Goal: Task Accomplishment & Management: Manage account settings

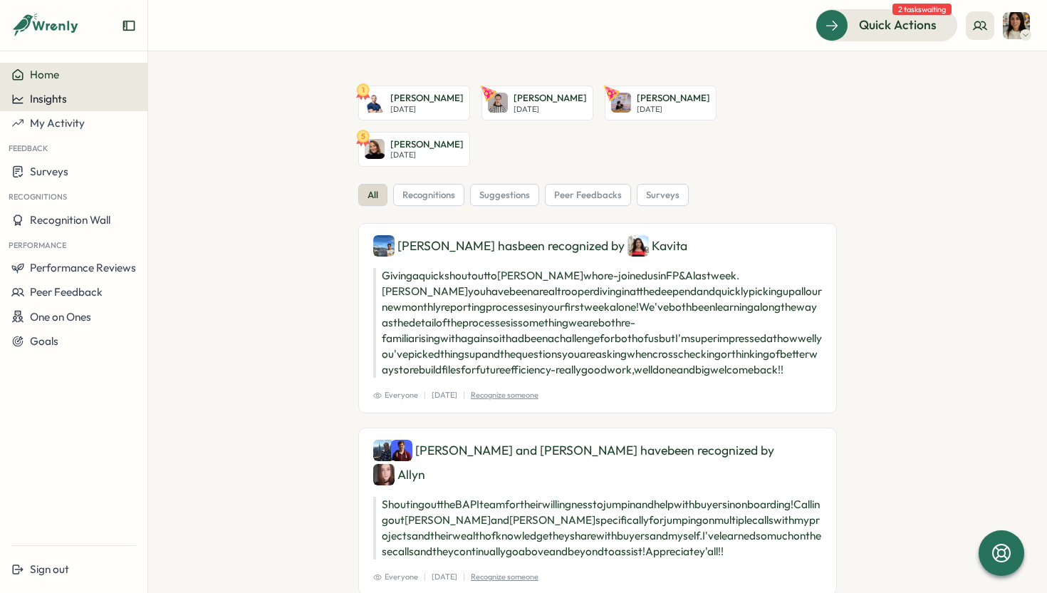
click at [75, 103] on div "Insights" at bounding box center [73, 99] width 125 height 13
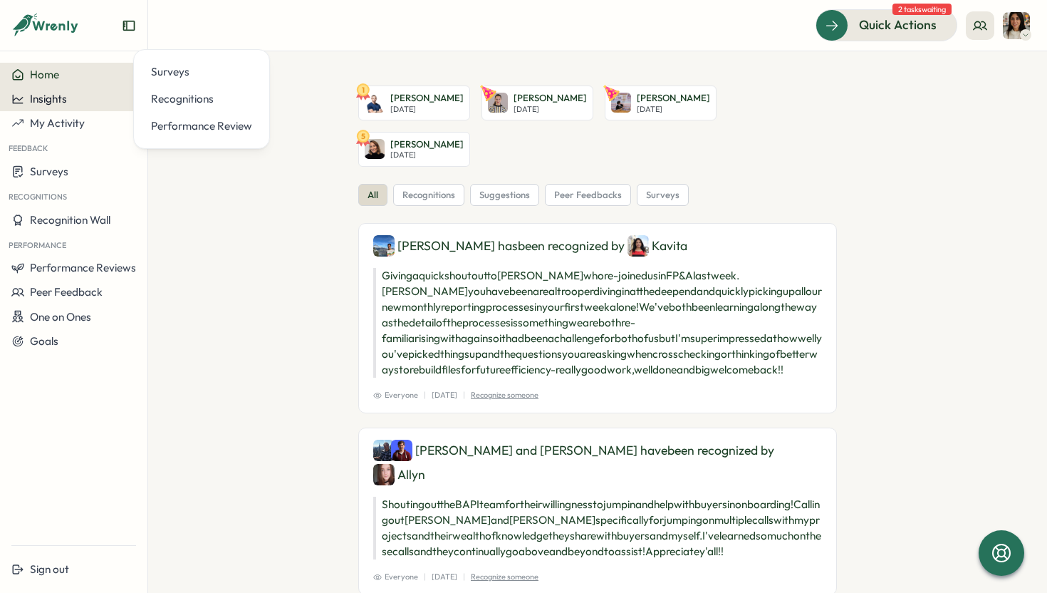
click at [73, 103] on div "Insights" at bounding box center [73, 99] width 125 height 13
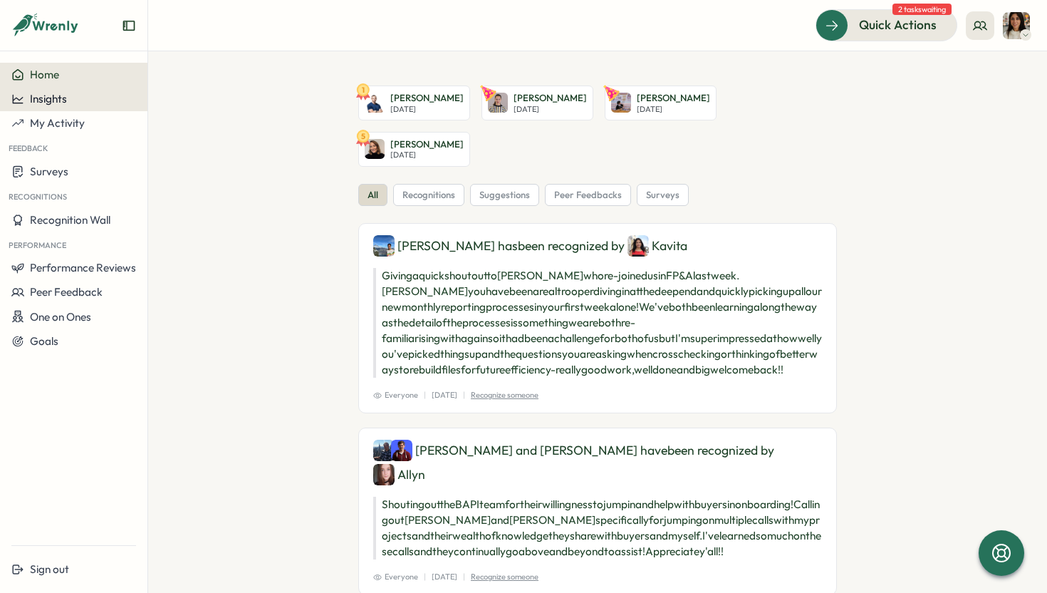
click at [61, 100] on span "Insights" at bounding box center [48, 99] width 37 height 14
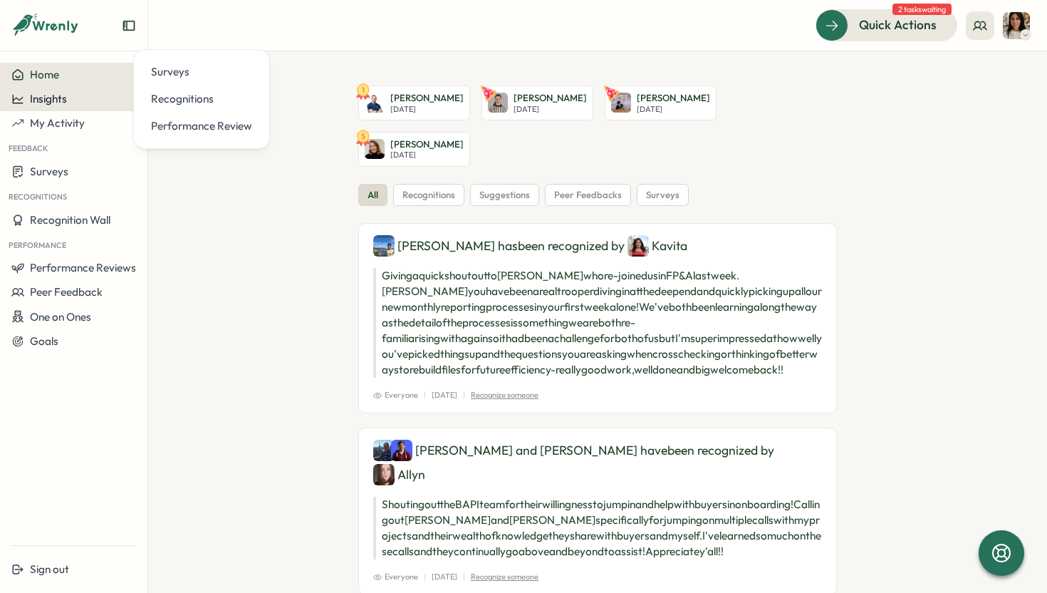
click at [62, 100] on span "Insights" at bounding box center [48, 99] width 37 height 14
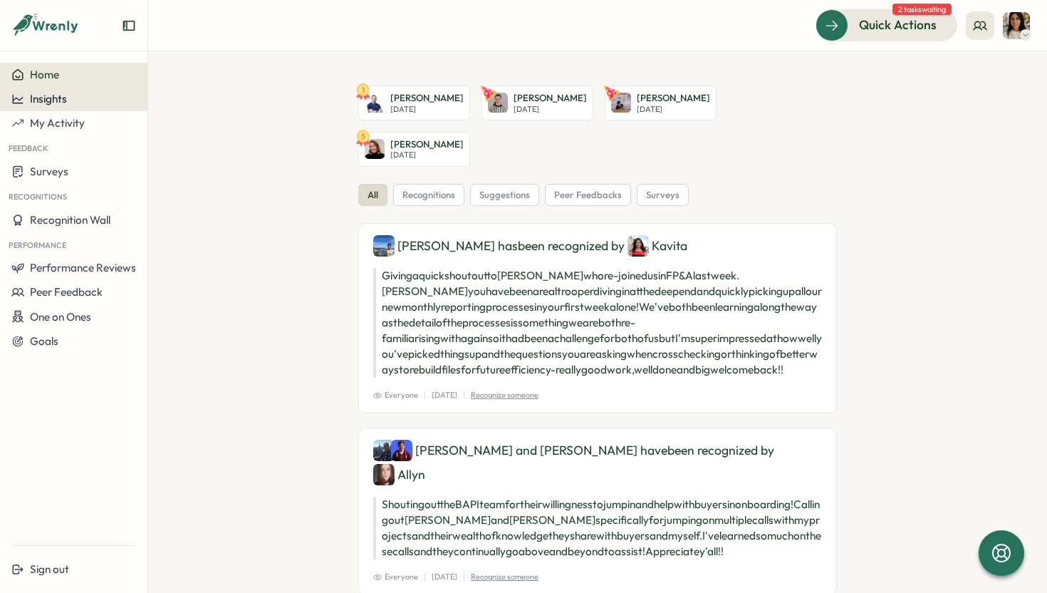
click at [62, 100] on span "Insights" at bounding box center [48, 99] width 37 height 14
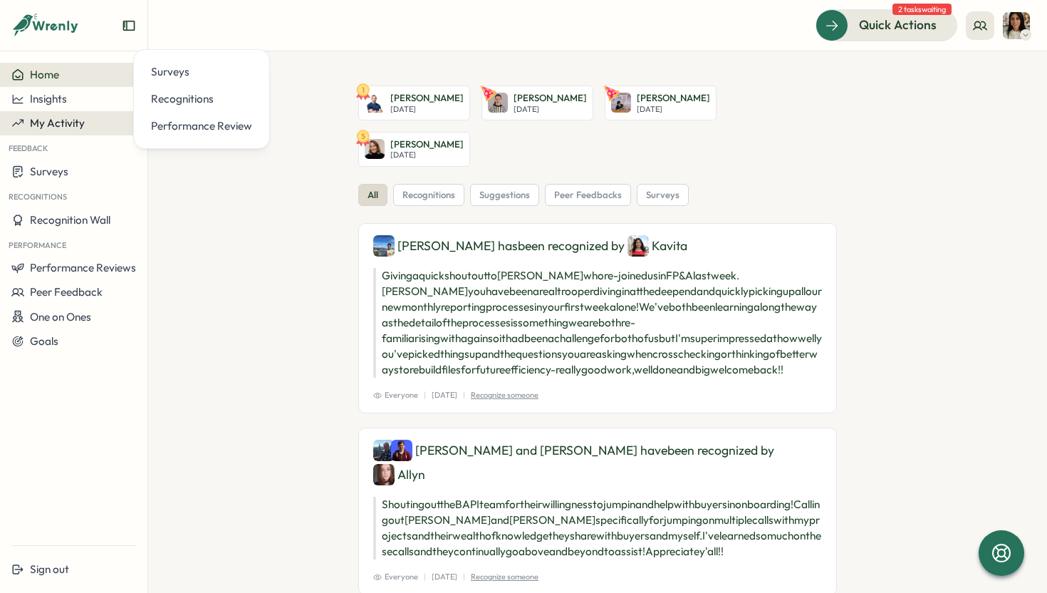
click at [64, 117] on span "My Activity" at bounding box center [57, 123] width 55 height 14
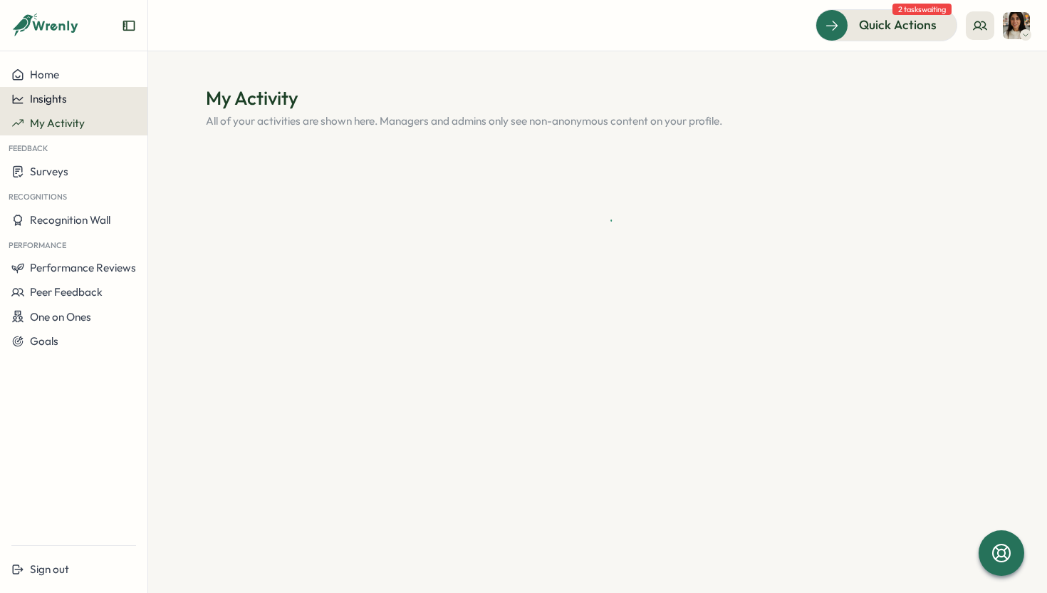
click at [61, 108] on button "Insights" at bounding box center [73, 99] width 147 height 24
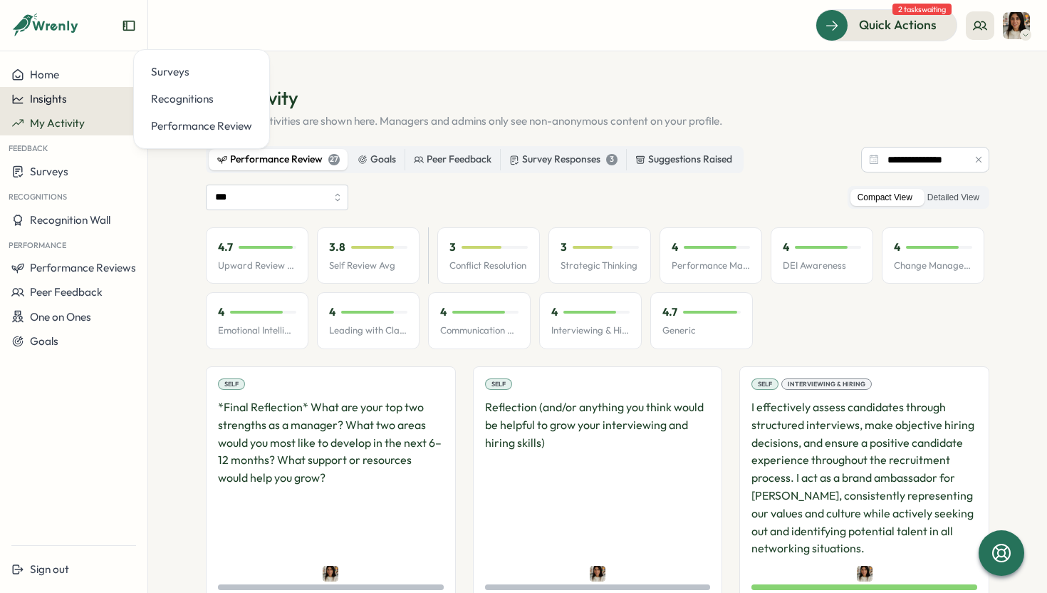
click at [65, 102] on span "Insights" at bounding box center [48, 99] width 37 height 14
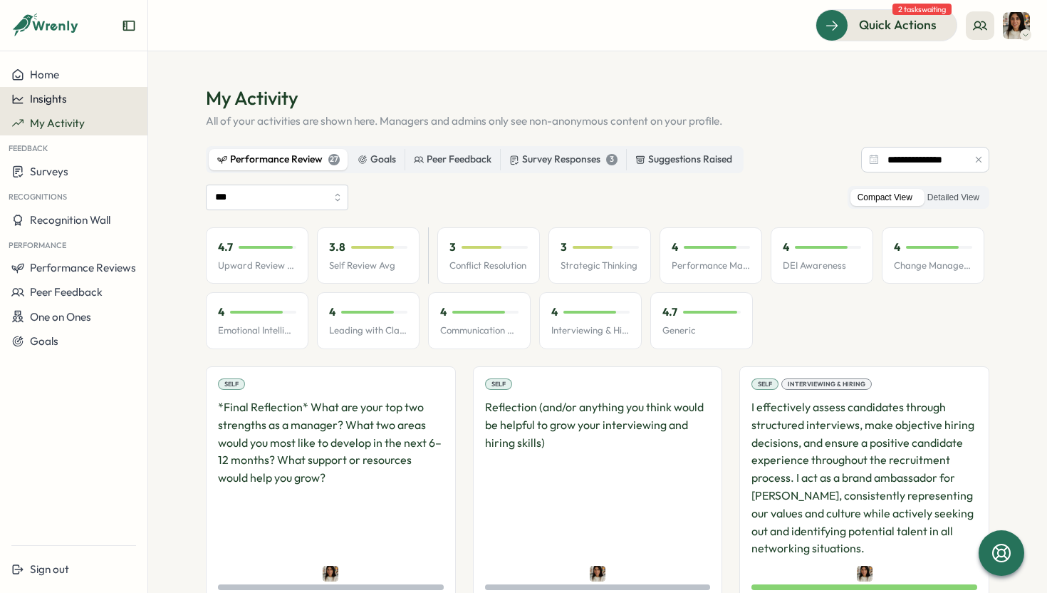
click at [42, 95] on span "Insights" at bounding box center [48, 99] width 37 height 14
click at [392, 44] on header "Quick Actions 2 tasks waiting" at bounding box center [597, 25] width 899 height 51
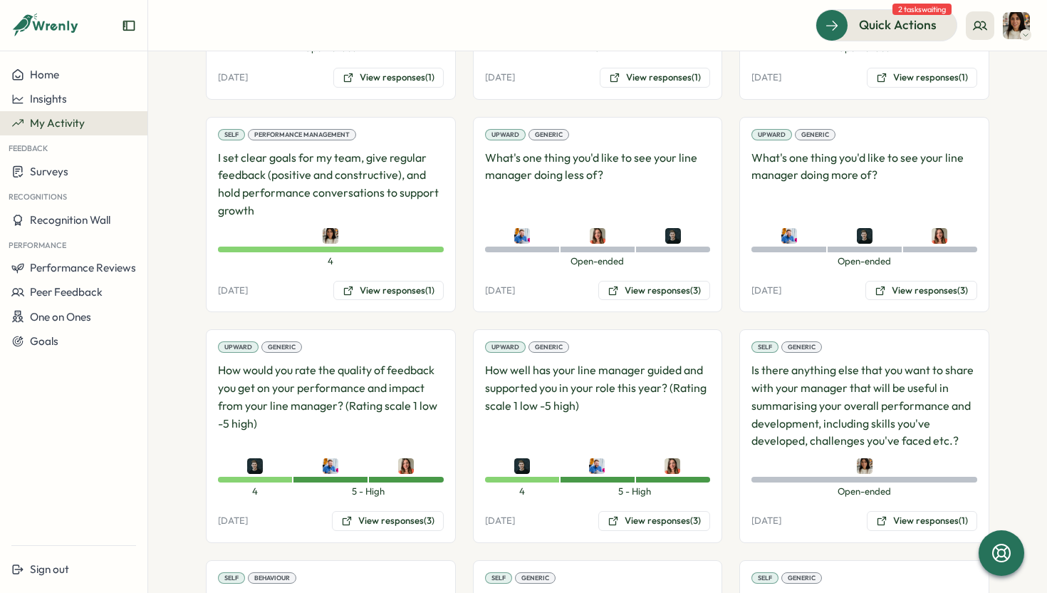
scroll to position [1794, 0]
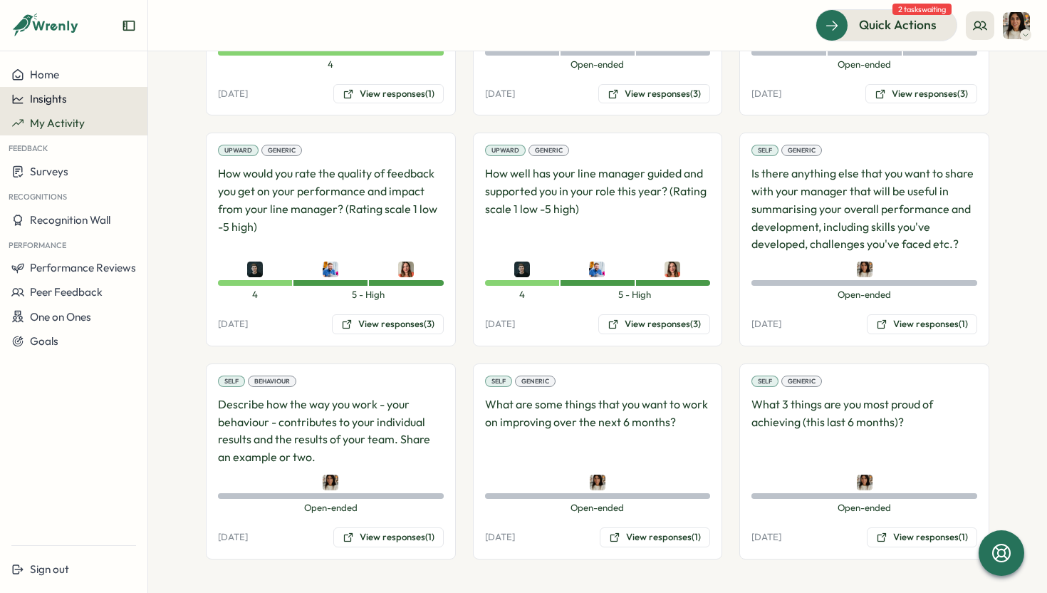
click at [78, 97] on div "Insights" at bounding box center [73, 99] width 125 height 13
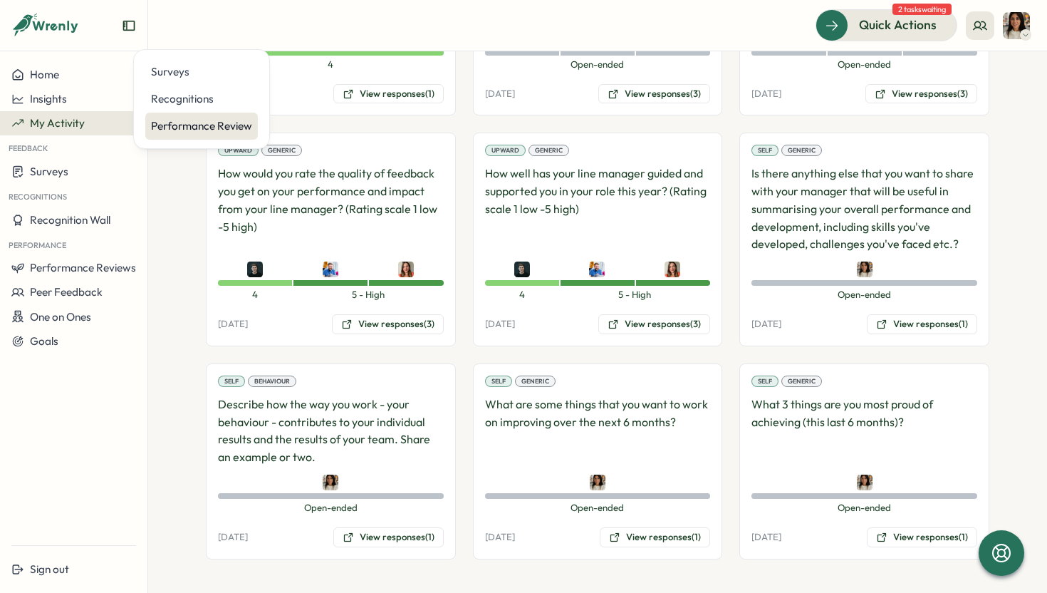
click at [179, 128] on div "Performance Review" at bounding box center [201, 126] width 101 height 16
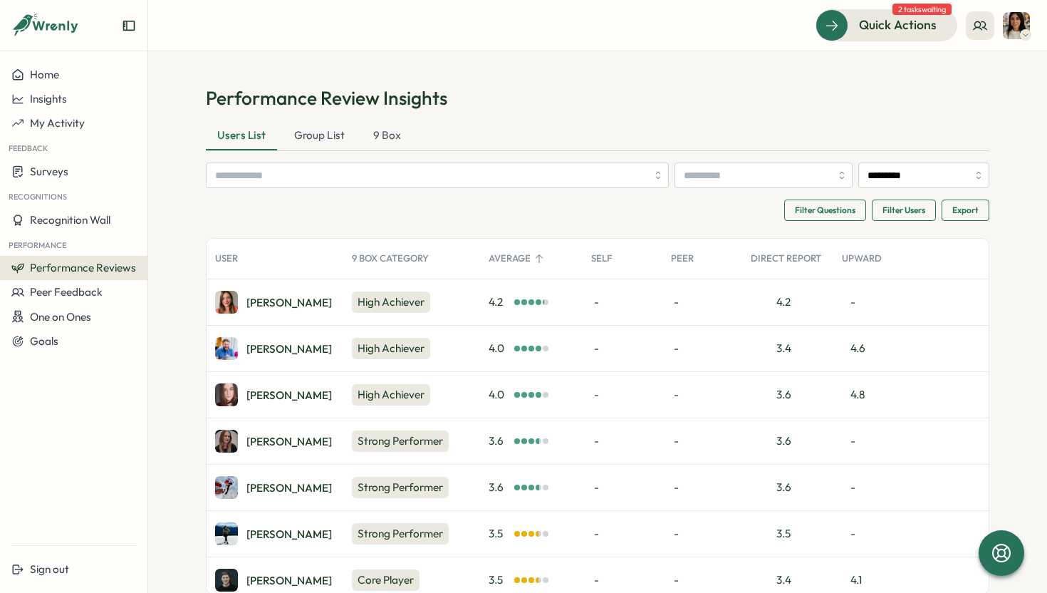
click at [256, 339] on div "Paul H." at bounding box center [273, 348] width 117 height 23
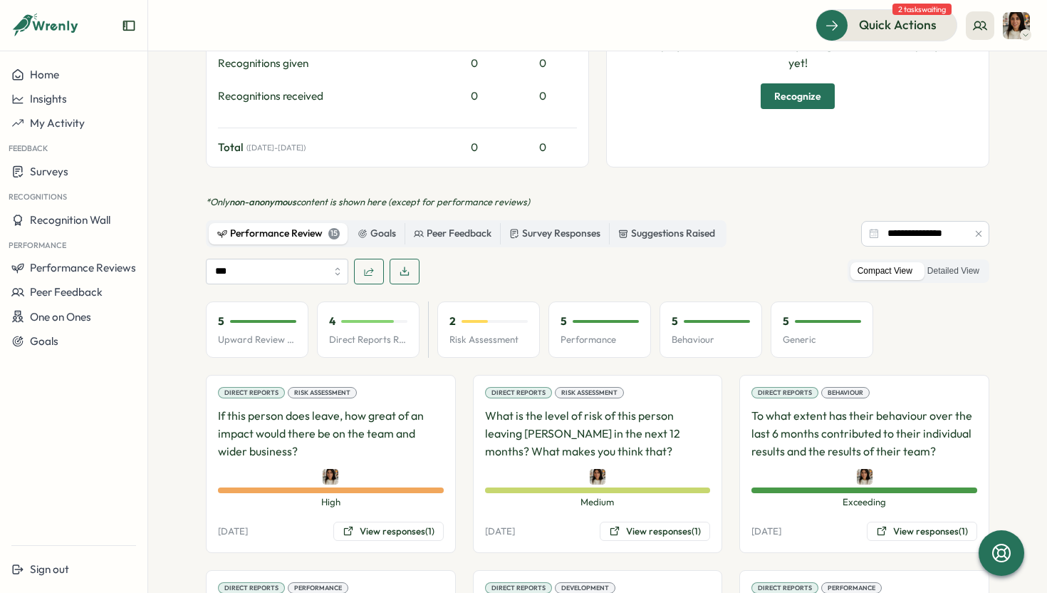
scroll to position [746, 0]
click at [369, 265] on icon "button" at bounding box center [368, 270] width 11 height 11
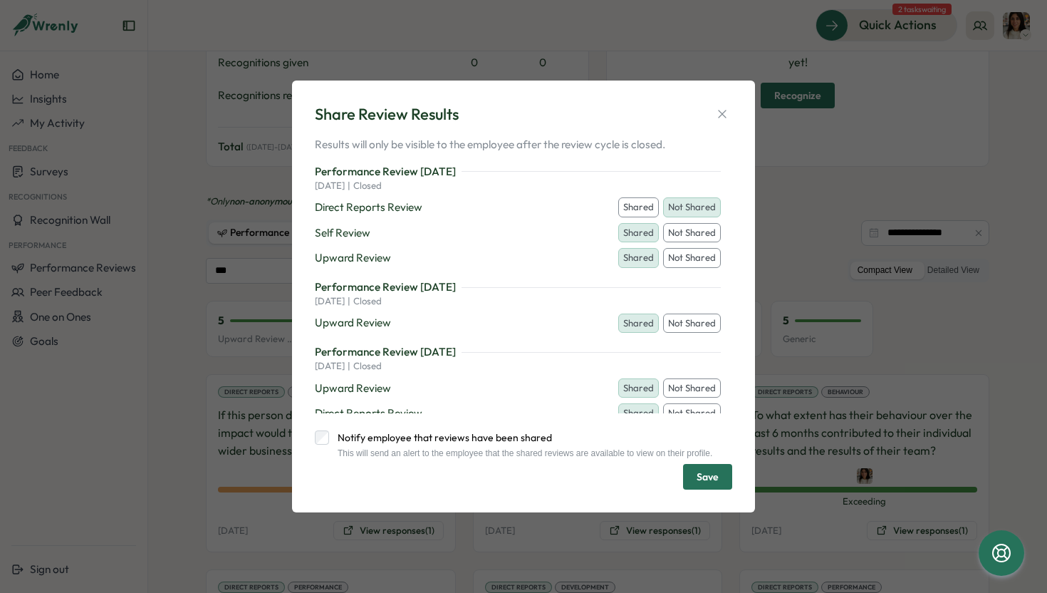
click at [626, 203] on button "Shared" at bounding box center [638, 207] width 41 height 20
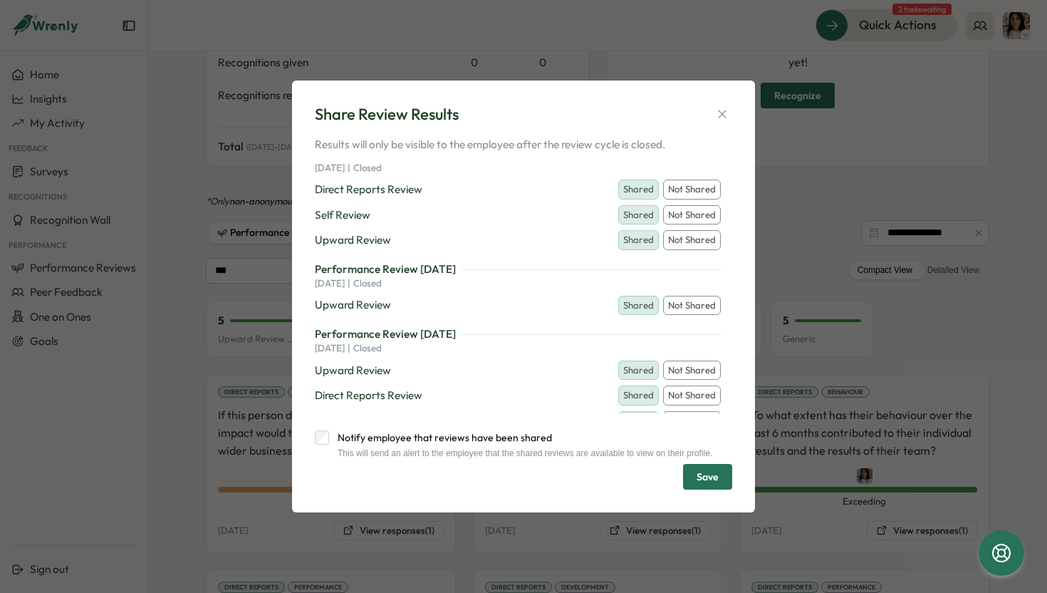
scroll to position [0, 0]
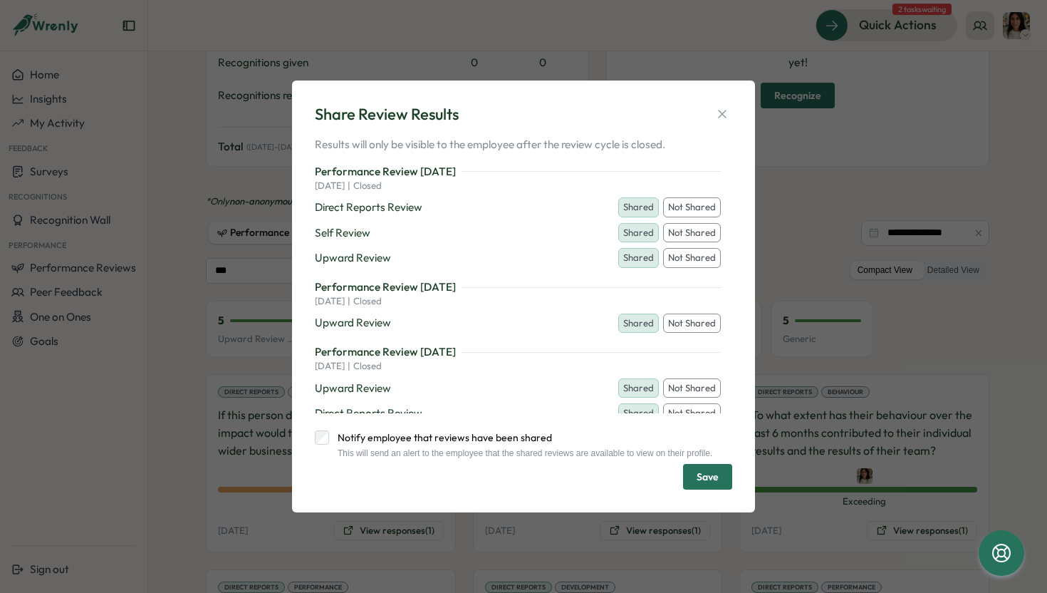
click at [710, 479] on span "Save" at bounding box center [708, 476] width 22 height 24
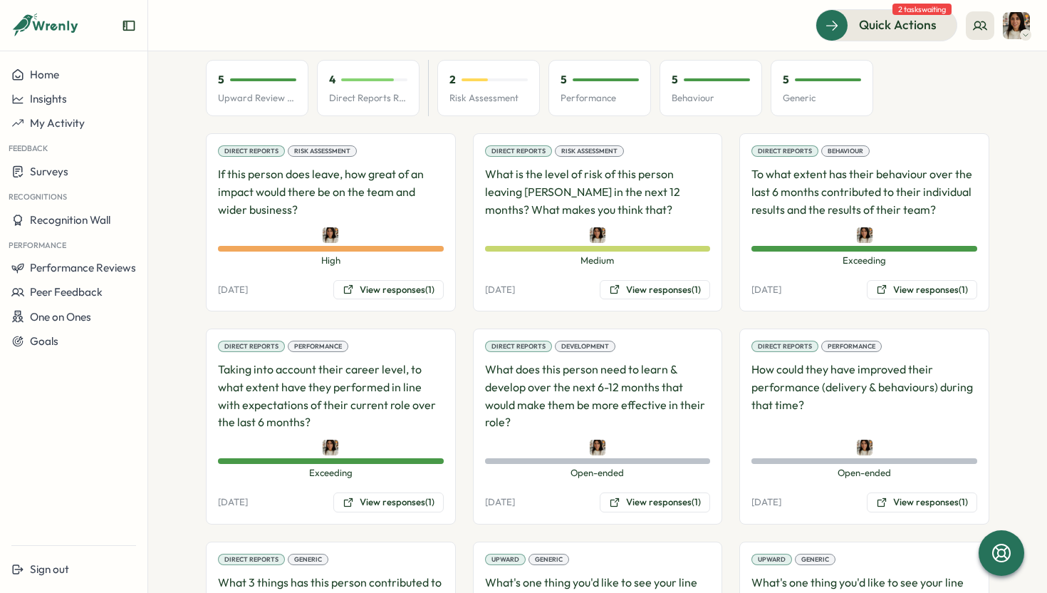
scroll to position [960, 0]
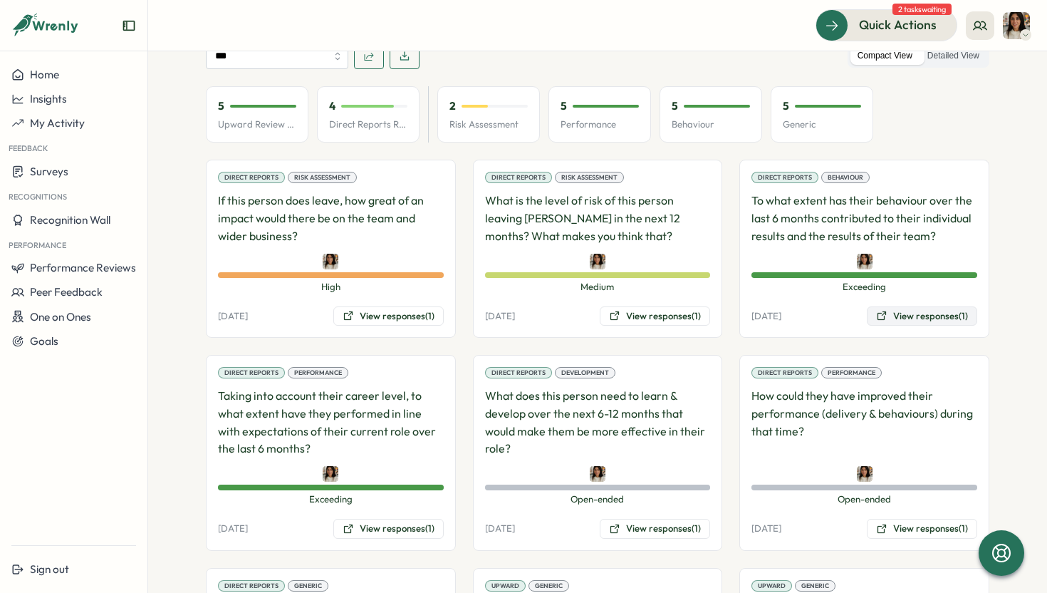
click at [913, 306] on button "View responses (1)" at bounding box center [922, 316] width 110 height 20
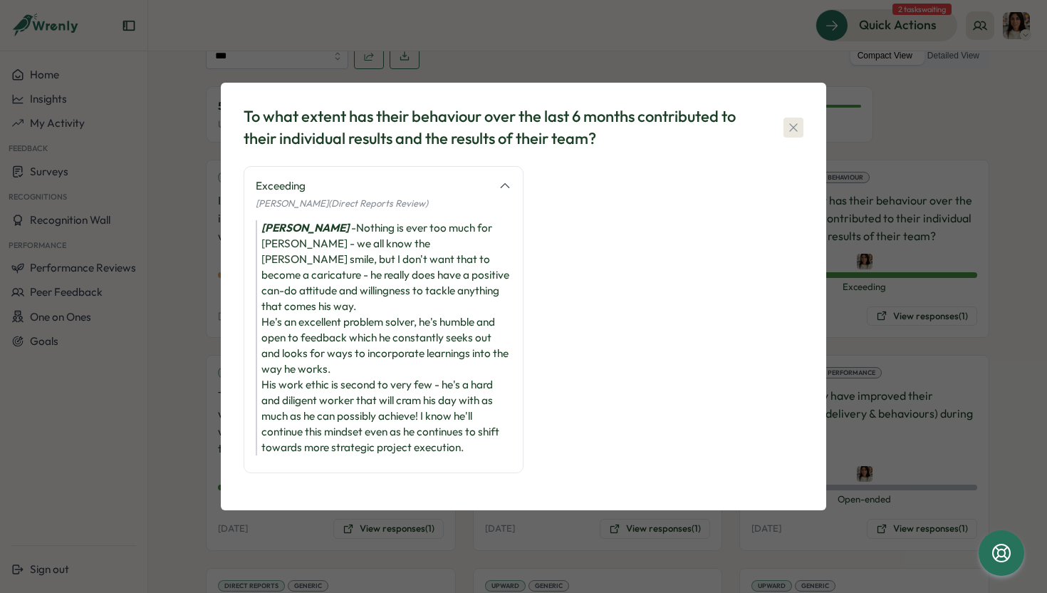
click at [797, 135] on icon "button" at bounding box center [794, 127] width 14 height 14
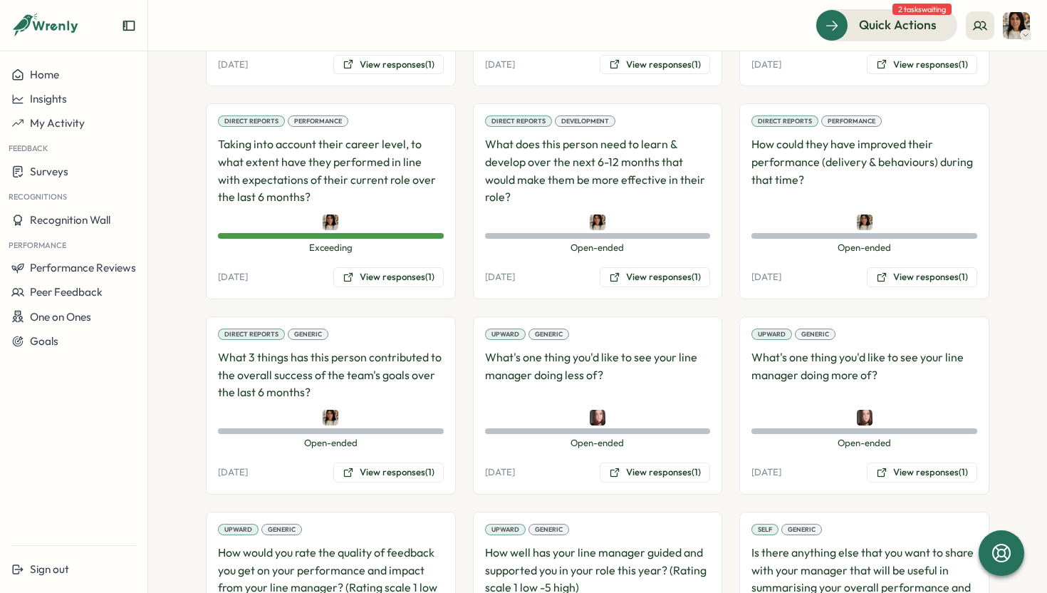
scroll to position [1177, 0]
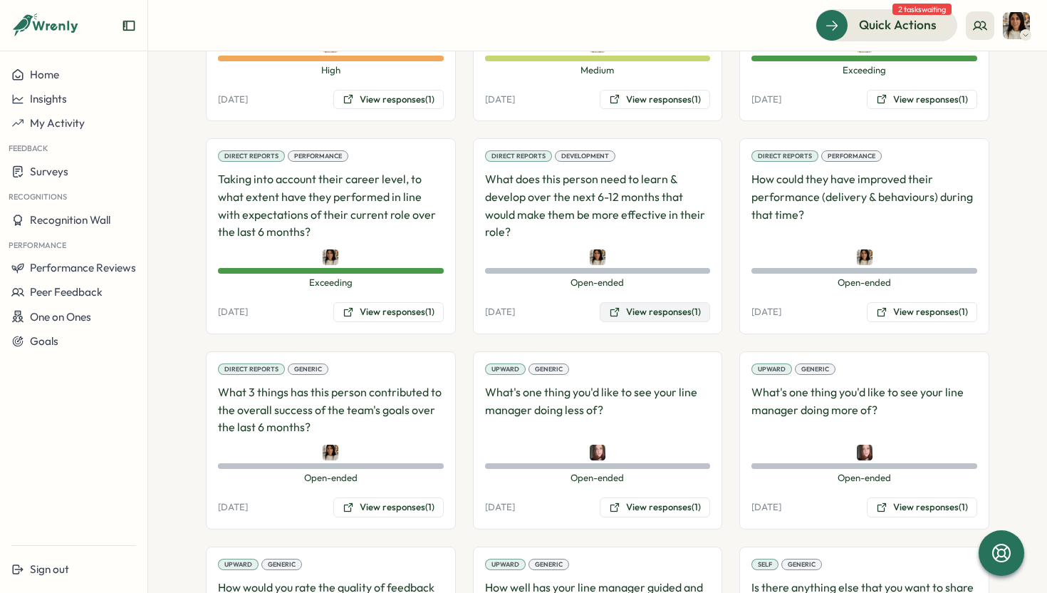
click at [645, 302] on button "View responses (1)" at bounding box center [655, 312] width 110 height 20
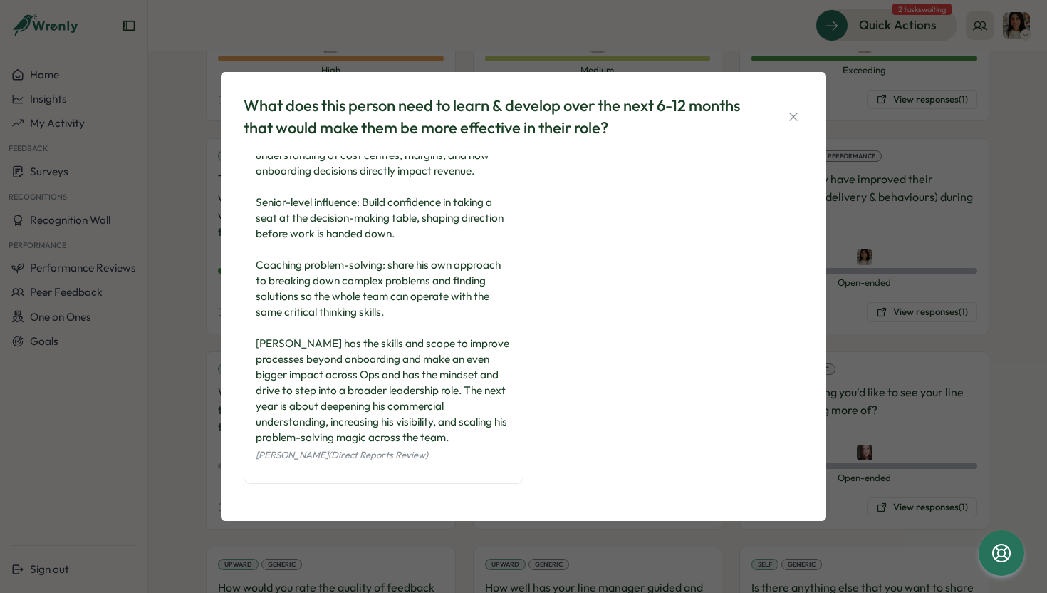
scroll to position [51, 0]
click at [796, 113] on icon "button" at bounding box center [794, 117] width 14 height 14
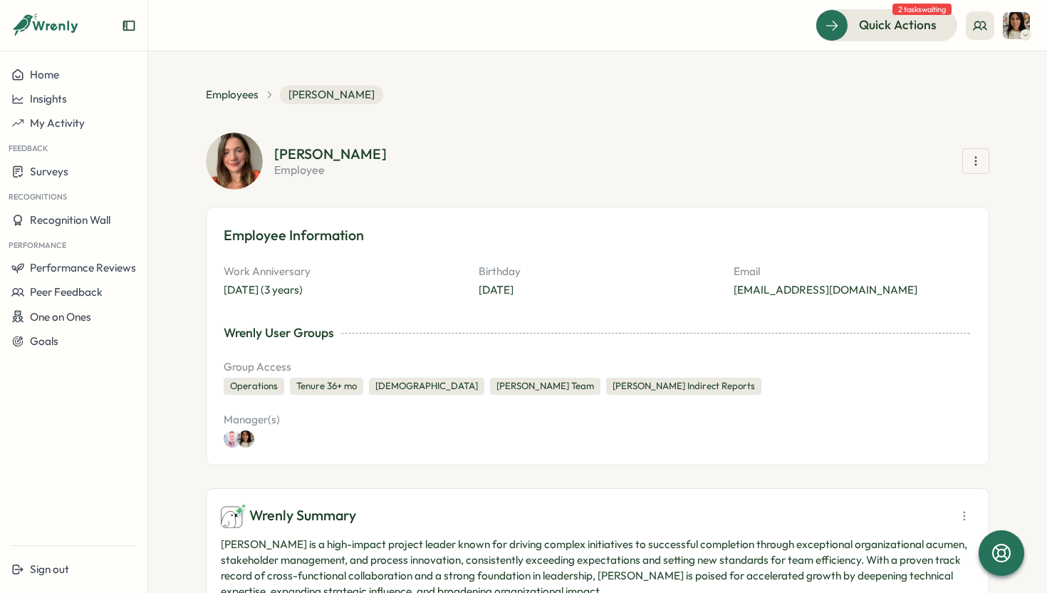
scroll to position [958, 0]
